Goal: Information Seeking & Learning: Find specific fact

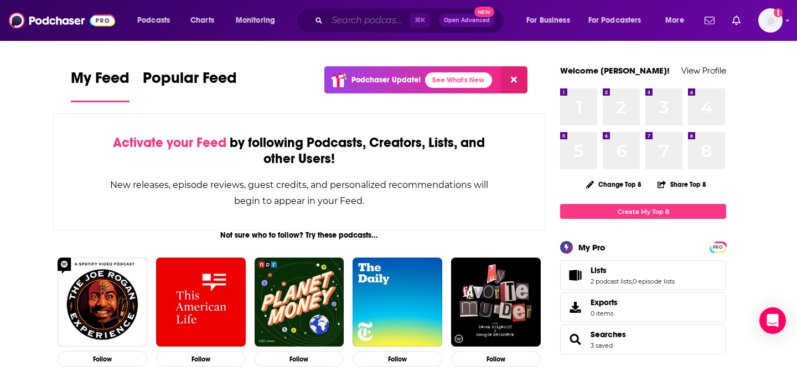
click at [377, 19] on input "Search podcasts, credits, & more..." at bounding box center [368, 21] width 82 height 18
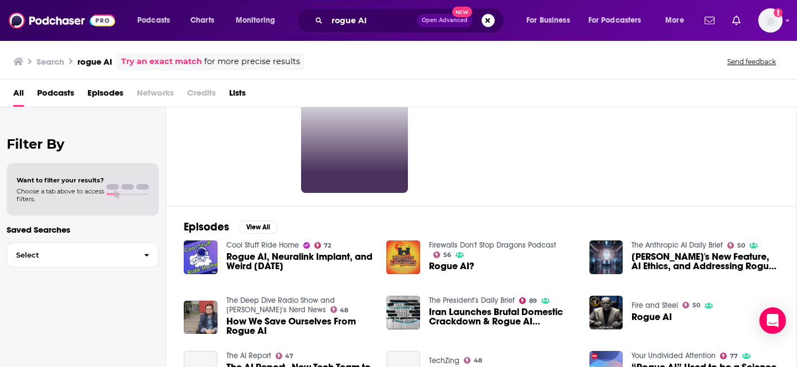
scroll to position [56, 0]
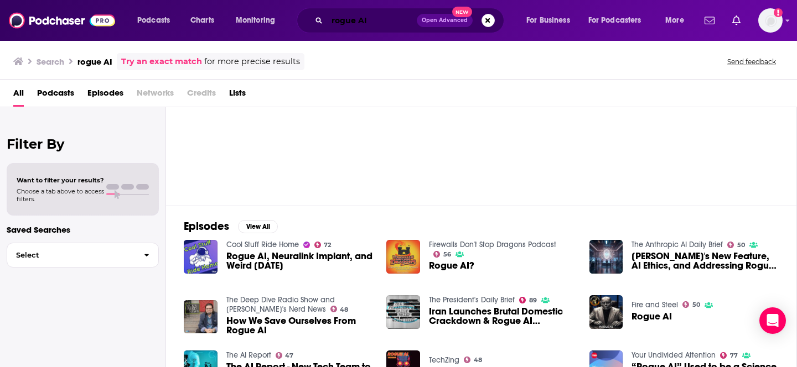
click at [337, 20] on input "rogue AI" at bounding box center [372, 21] width 90 height 18
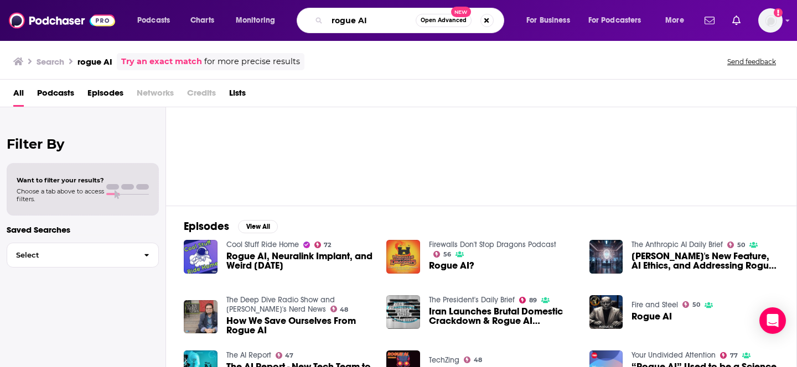
click at [337, 20] on input "rogue AI" at bounding box center [371, 21] width 89 height 18
paste input "[PERSON_NAME] Founder & Host Rogue AI Podcast"
drag, startPoint x: 384, startPoint y: 24, endPoint x: 392, endPoint y: 18, distance: 9.5
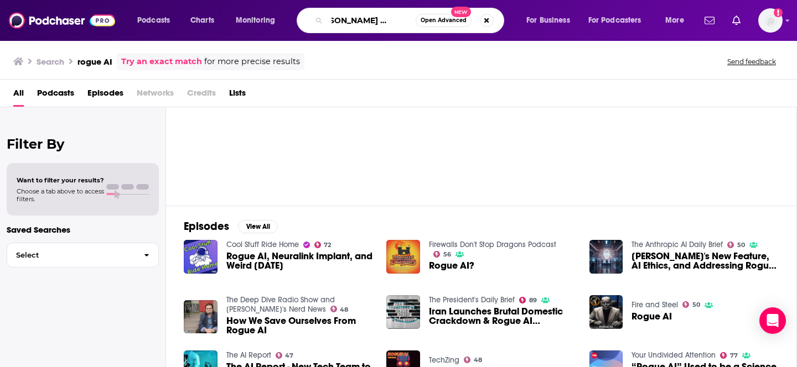
click at [392, 19] on input "[PERSON_NAME] Founder & Host Rogue AI Podcast" at bounding box center [371, 21] width 89 height 18
type input "[PERSON_NAME] AI Podcast"
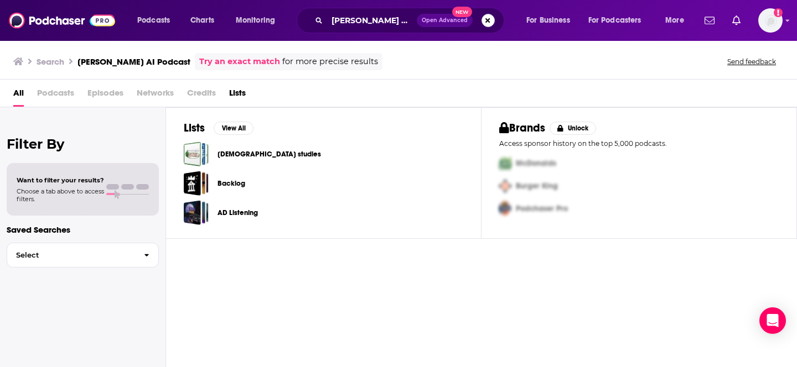
click at [488, 23] on button "Search podcasts, credits, & more..." at bounding box center [487, 20] width 13 height 13
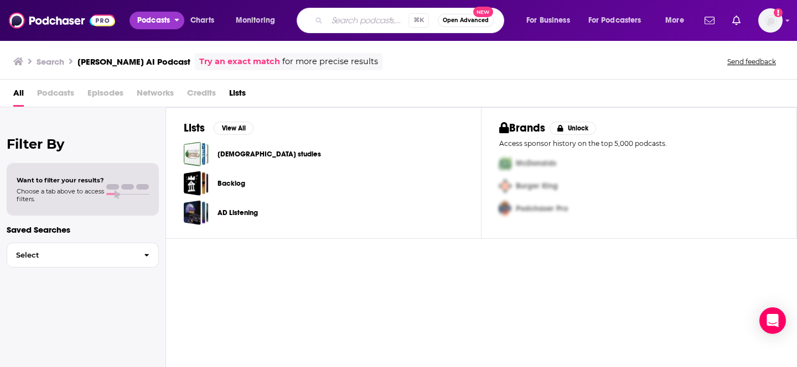
click at [154, 24] on span "Podcasts" at bounding box center [153, 20] width 33 height 15
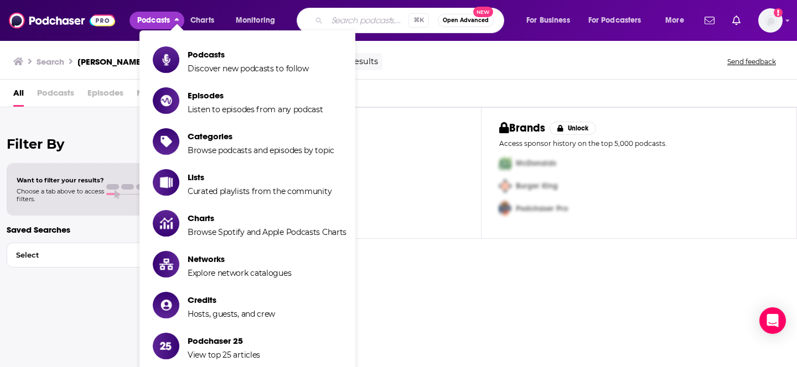
click at [154, 24] on span "Podcasts" at bounding box center [153, 20] width 33 height 15
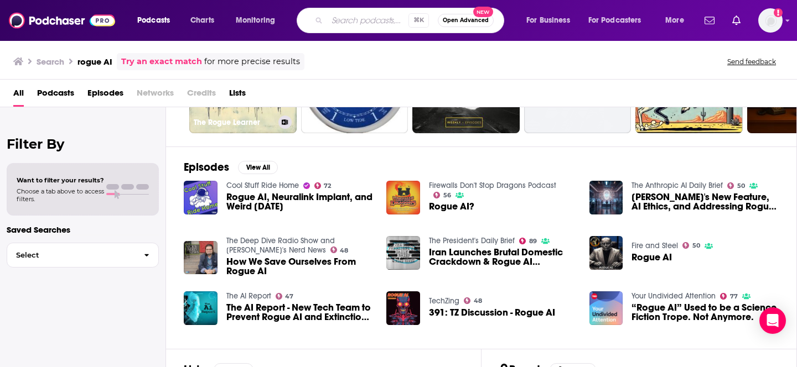
scroll to position [117, 0]
